Goal: Navigation & Orientation: Go to known website

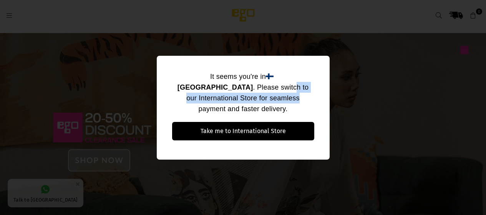
drag, startPoint x: 308, startPoint y: 88, endPoint x: 310, endPoint y: 85, distance: 4.5
click at [309, 86] on div "It seems you're in Finland . Please switch to our International Store for seaml…" at bounding box center [243, 96] width 142 height 51
click at [310, 84] on div "It seems you're in Finland . Please switch to our International Store for seaml…" at bounding box center [243, 96] width 142 height 51
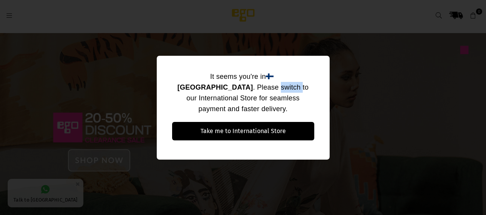
click at [310, 84] on div "It seems you're in Finland . Please switch to our International Store for seaml…" at bounding box center [243, 96] width 142 height 51
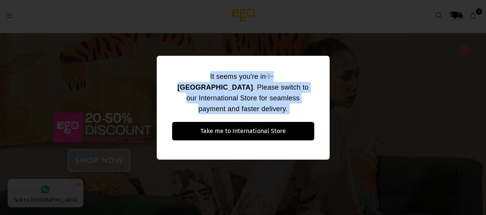
click at [310, 84] on div "It seems you're in Finland . Please switch to our International Store for seaml…" at bounding box center [243, 96] width 142 height 51
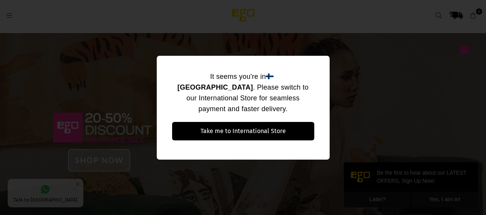
click at [358, 115] on div "It seems you're in [GEOGRAPHIC_DATA] . Please switch to our International Store…" at bounding box center [243, 107] width 486 height 215
click at [378, 202] on div "It seems you're in [GEOGRAPHIC_DATA] . Please switch to our International Store…" at bounding box center [243, 107] width 486 height 215
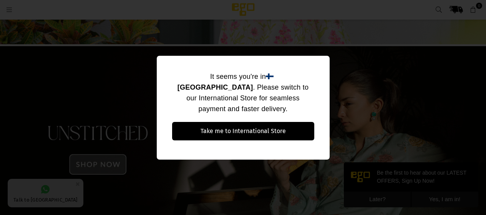
click at [90, 175] on div "It seems you're in [GEOGRAPHIC_DATA] . Please switch to our International Store…" at bounding box center [243, 107] width 486 height 215
drag, startPoint x: 90, startPoint y: 175, endPoint x: 96, endPoint y: 165, distance: 11.5
click at [94, 168] on div "It seems you're in [GEOGRAPHIC_DATA] . Please switch to our International Store…" at bounding box center [243, 107] width 486 height 215
click at [96, 165] on div "It seems you're in [GEOGRAPHIC_DATA] . Please switch to our International Store…" at bounding box center [243, 107] width 486 height 215
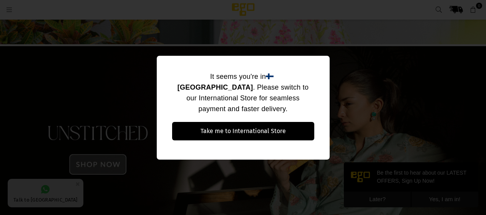
click at [95, 127] on div "It seems you're in [GEOGRAPHIC_DATA] . Please switch to our International Store…" at bounding box center [243, 107] width 486 height 215
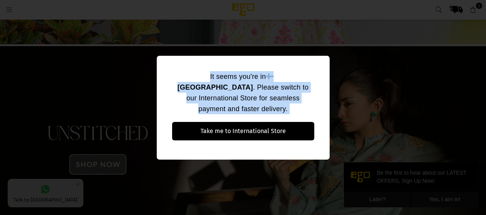
click at [95, 127] on div "It seems you're in [GEOGRAPHIC_DATA] . Please switch to our International Store…" at bounding box center [243, 107] width 486 height 215
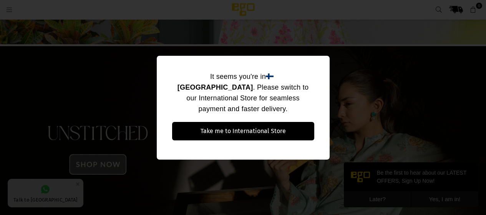
click at [307, 57] on div "It seems you're in [GEOGRAPHIC_DATA] . Please switch to our International Store…" at bounding box center [243, 107] width 486 height 215
click at [310, 48] on div "It seems you're in [GEOGRAPHIC_DATA] . Please switch to our International Store…" at bounding box center [243, 107] width 486 height 215
